Goal: Task Accomplishment & Management: Use online tool/utility

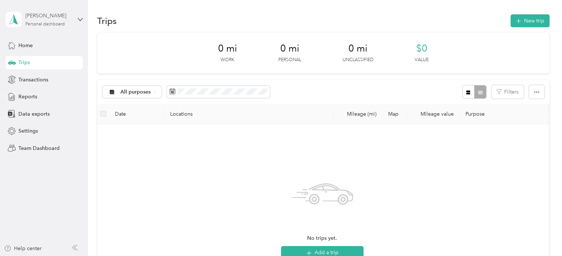
click at [51, 24] on div "Personal dashboard" at bounding box center [44, 24] width 39 height 4
click at [25, 64] on div "Team dashboard Personal dashboard Log out" at bounding box center [83, 77] width 145 height 46
click at [33, 25] on div "Personal dashboard" at bounding box center [44, 24] width 39 height 4
click at [31, 59] on div "Team dashboard" at bounding box center [31, 61] width 39 height 8
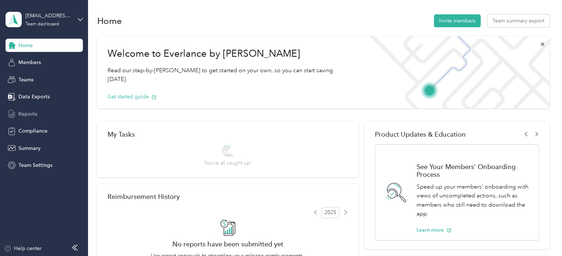
click at [24, 114] on span "Reports" at bounding box center [27, 114] width 19 height 8
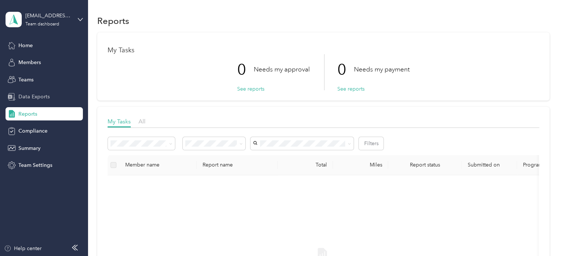
click at [28, 98] on span "Data Exports" at bounding box center [33, 97] width 31 height 8
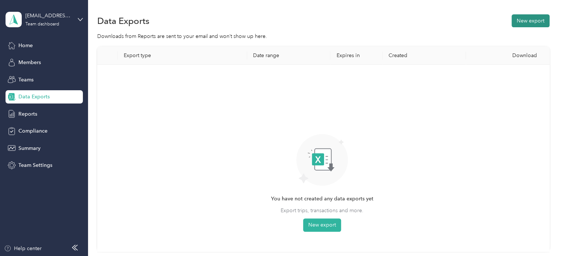
click at [526, 22] on button "New export" at bounding box center [530, 20] width 38 height 13
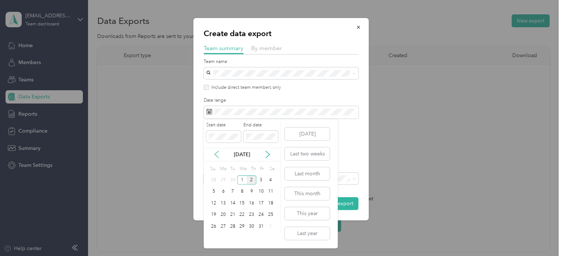
click at [216, 155] on icon at bounding box center [216, 154] width 7 height 7
click at [214, 213] on div "21" at bounding box center [214, 214] width 10 height 9
click at [232, 224] on div "30" at bounding box center [233, 226] width 10 height 9
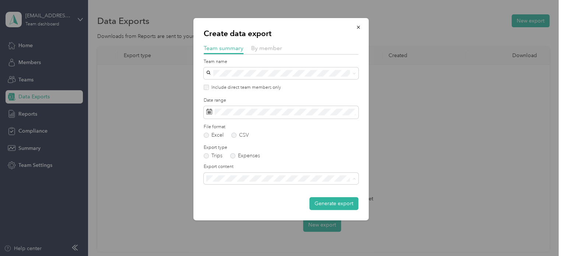
click at [223, 204] on span "Summary and full trips list" at bounding box center [238, 204] width 59 height 6
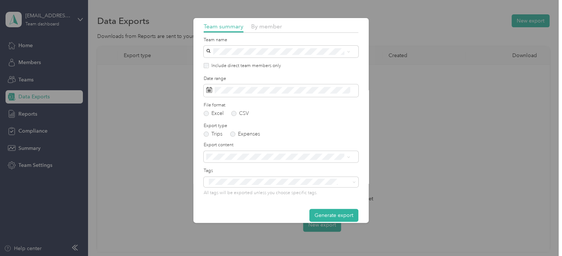
scroll to position [31, 0]
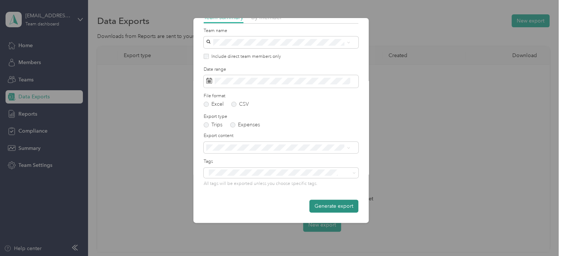
click at [315, 204] on button "Generate export" at bounding box center [333, 206] width 49 height 13
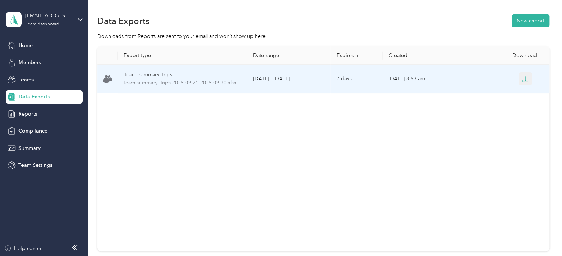
click at [522, 77] on icon "button" at bounding box center [525, 79] width 7 height 7
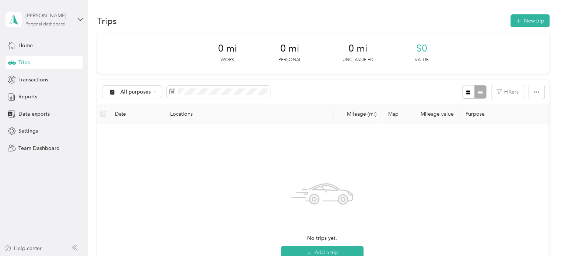
click at [43, 23] on div "Personal dashboard" at bounding box center [44, 24] width 39 height 4
click at [45, 63] on div "Team dashboard Personal dashboard Log out" at bounding box center [83, 75] width 145 height 46
click at [41, 18] on div "[PERSON_NAME]" at bounding box center [48, 16] width 46 height 8
click at [40, 60] on div "Team dashboard" at bounding box center [31, 59] width 39 height 8
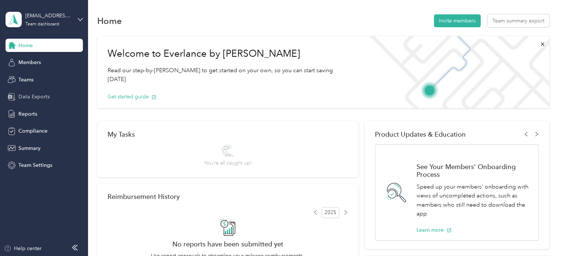
click at [35, 95] on span "Data Exports" at bounding box center [33, 97] width 31 height 8
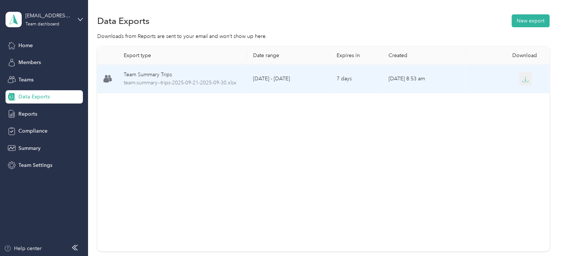
click at [523, 82] on icon "button" at bounding box center [525, 80] width 6 height 1
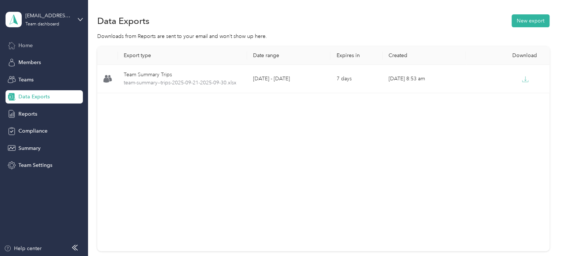
click at [25, 46] on span "Home" at bounding box center [25, 46] width 14 height 8
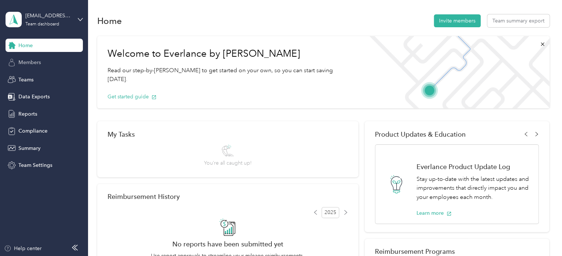
click at [22, 61] on span "Members" at bounding box center [29, 63] width 22 height 8
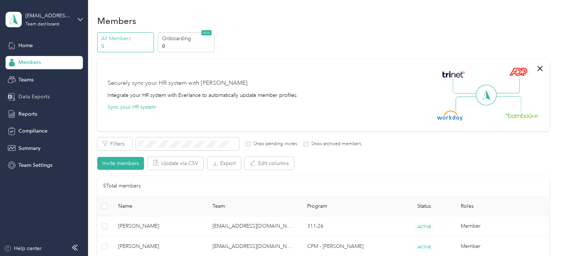
click at [28, 94] on span "Data Exports" at bounding box center [33, 97] width 31 height 8
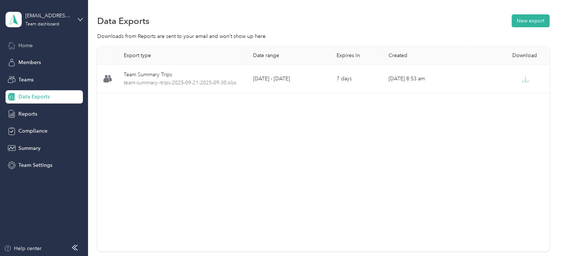
click at [28, 43] on span "Home" at bounding box center [25, 46] width 14 height 8
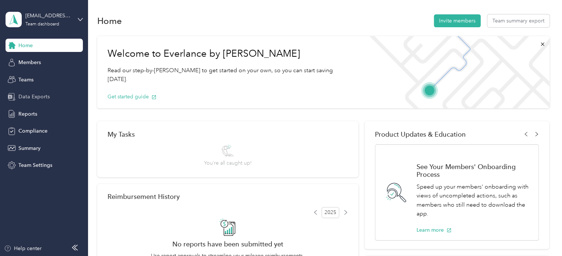
click at [29, 95] on span "Data Exports" at bounding box center [33, 97] width 31 height 8
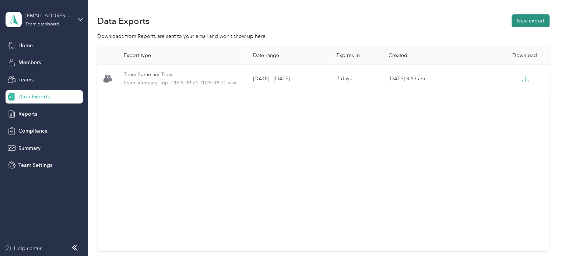
click at [524, 20] on button "New export" at bounding box center [530, 20] width 38 height 13
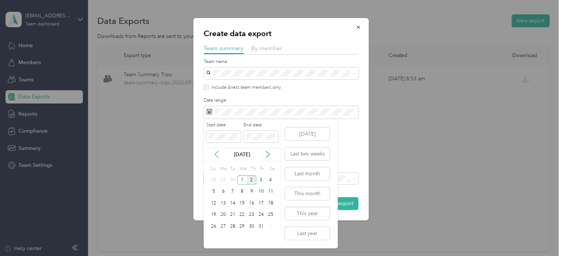
click at [217, 151] on icon at bounding box center [216, 154] width 7 height 7
click at [211, 212] on div "21" at bounding box center [214, 214] width 10 height 9
click at [233, 225] on div "30" at bounding box center [233, 226] width 10 height 9
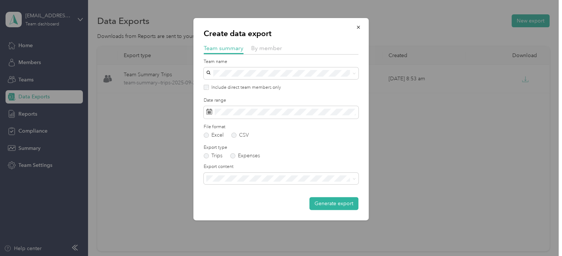
click at [240, 205] on span "Summary and full trips list" at bounding box center [238, 203] width 59 height 6
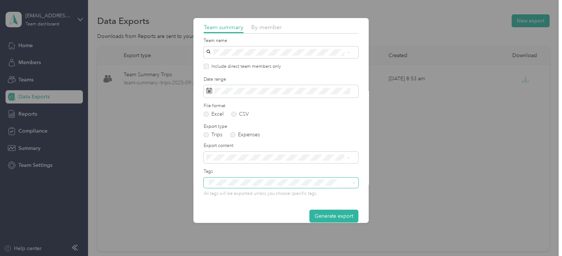
scroll to position [31, 0]
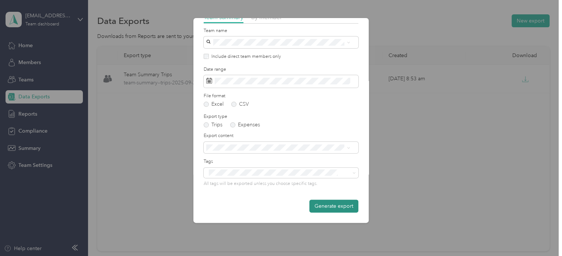
click at [318, 204] on button "Generate export" at bounding box center [333, 206] width 49 height 13
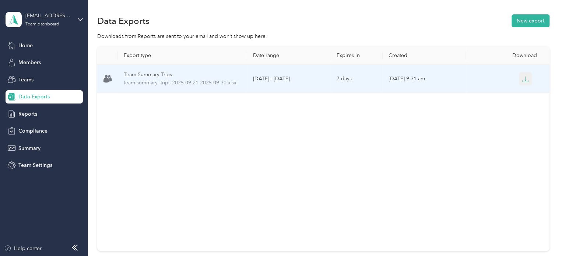
click at [524, 79] on icon "button" at bounding box center [525, 79] width 7 height 7
